Goal: Task Accomplishment & Management: Use online tool/utility

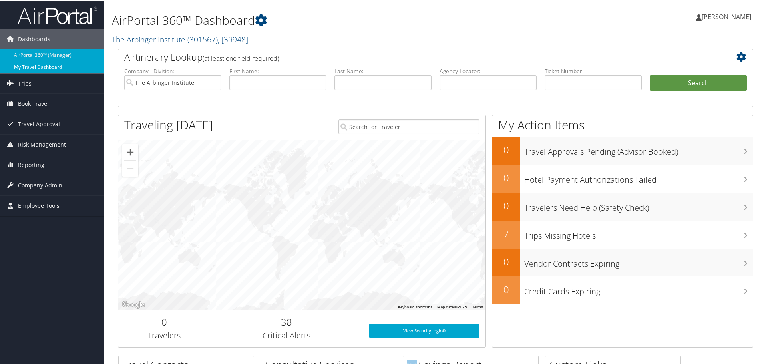
click at [48, 65] on link "My Travel Dashboard" at bounding box center [52, 66] width 104 height 12
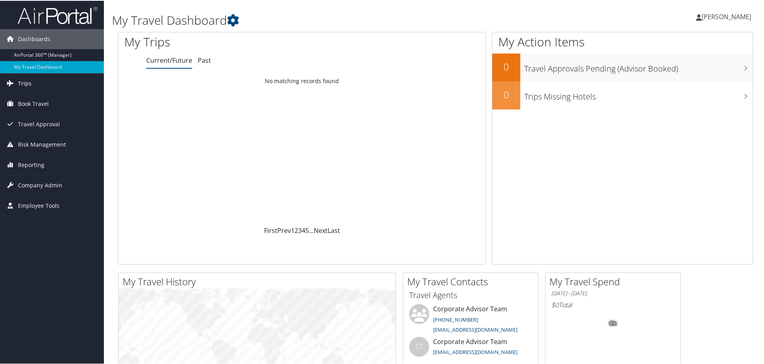
click at [23, 81] on span "Trips" at bounding box center [25, 83] width 14 height 20
click at [36, 223] on span "Reporting" at bounding box center [31, 224] width 26 height 20
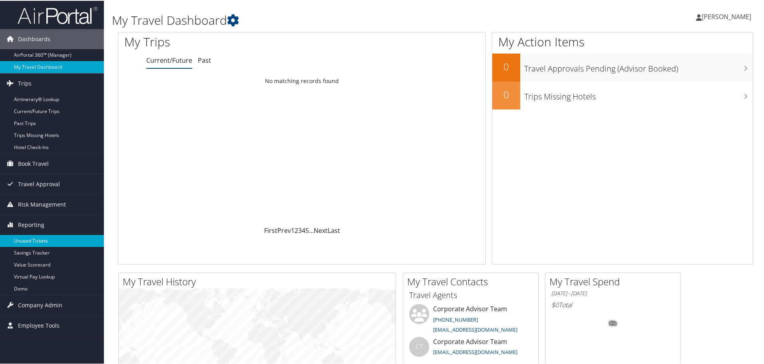
click at [32, 238] on link "Unused Tickets" at bounding box center [52, 240] width 104 height 12
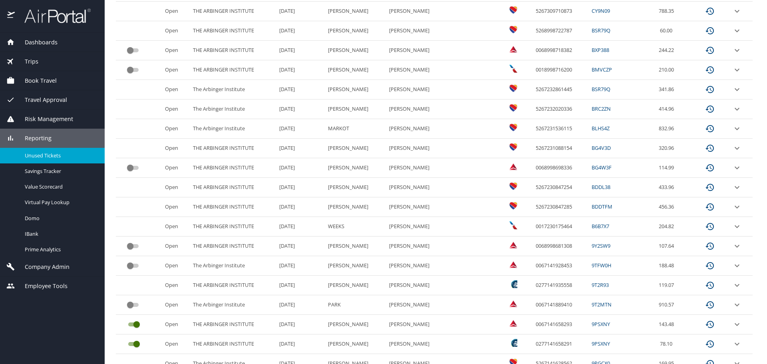
scroll to position [215, 0]
